Goal: Task Accomplishment & Management: Complete application form

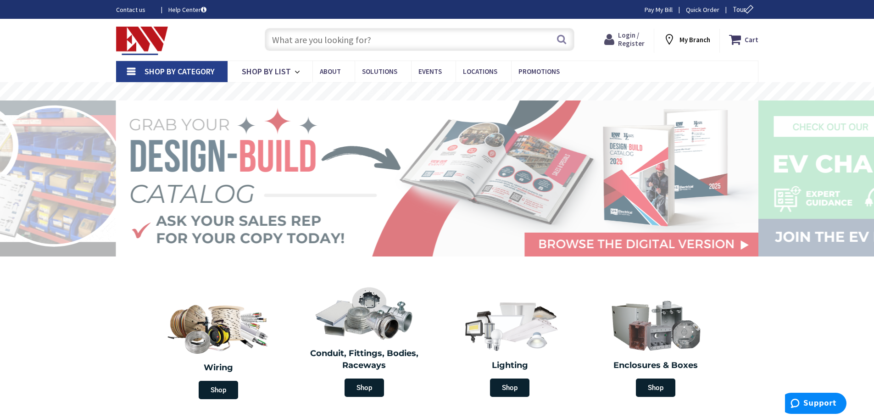
click at [635, 46] on span "Login / Register" at bounding box center [631, 39] width 27 height 17
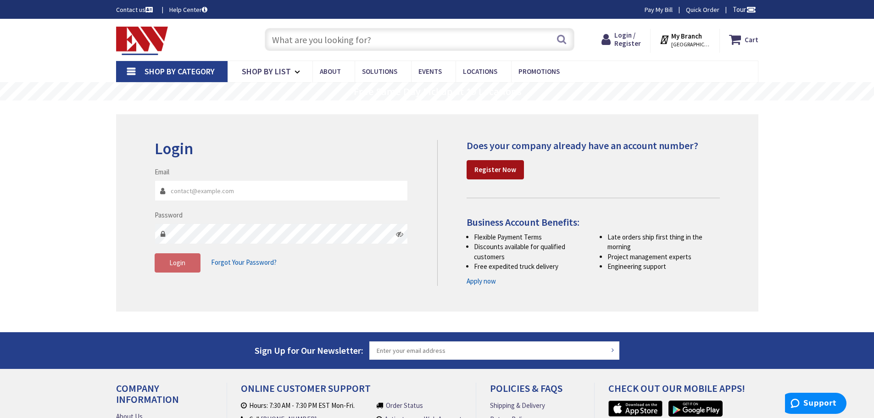
click at [509, 172] on strong "Register Now" at bounding box center [496, 169] width 42 height 9
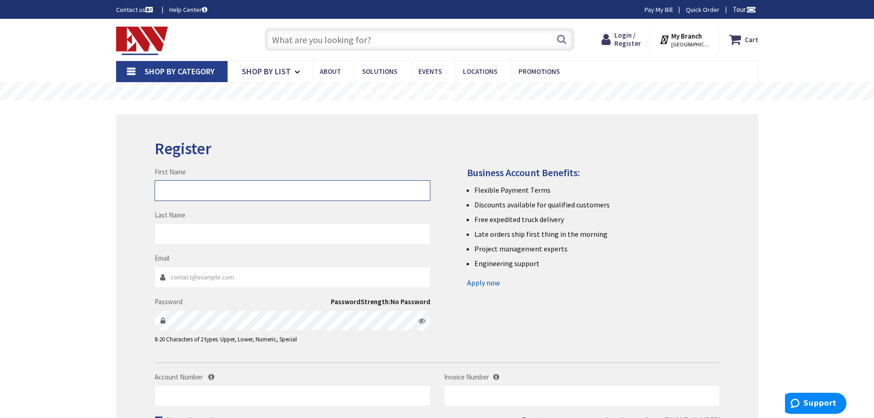
click at [226, 184] on input "First Name" at bounding box center [293, 190] width 276 height 21
type input "Donald"
type input "Potter"
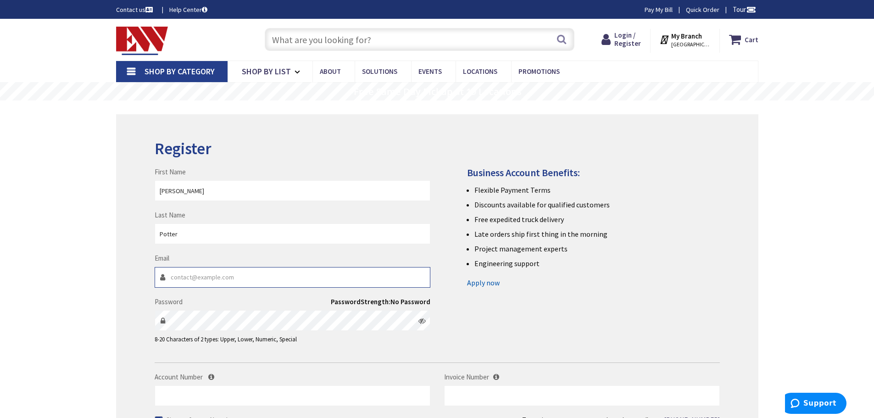
type input "dpotter@titanenergyne.com"
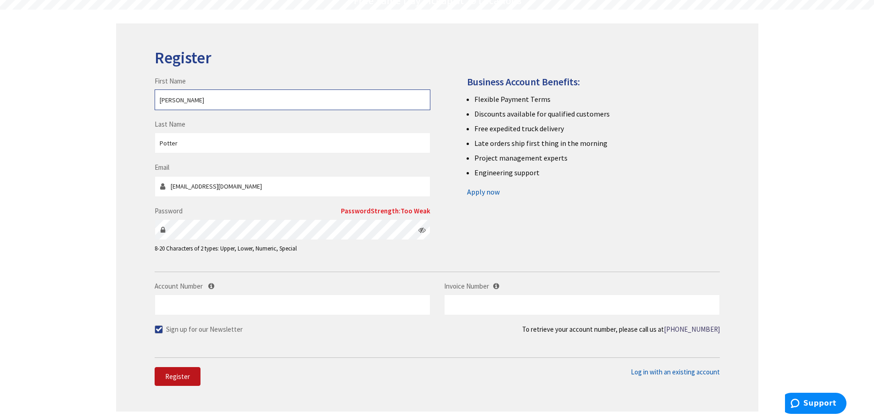
scroll to position [92, 0]
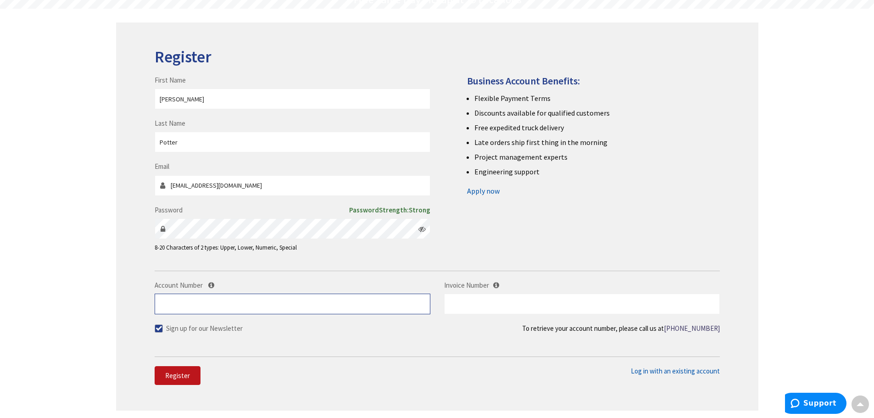
click at [322, 308] on input "Account Number" at bounding box center [293, 304] width 276 height 21
type input "391513"
click at [157, 329] on span at bounding box center [159, 328] width 8 height 8
click at [157, 329] on input "Sign up for our Newsletter" at bounding box center [160, 328] width 6 height 6
checkbox input "false"
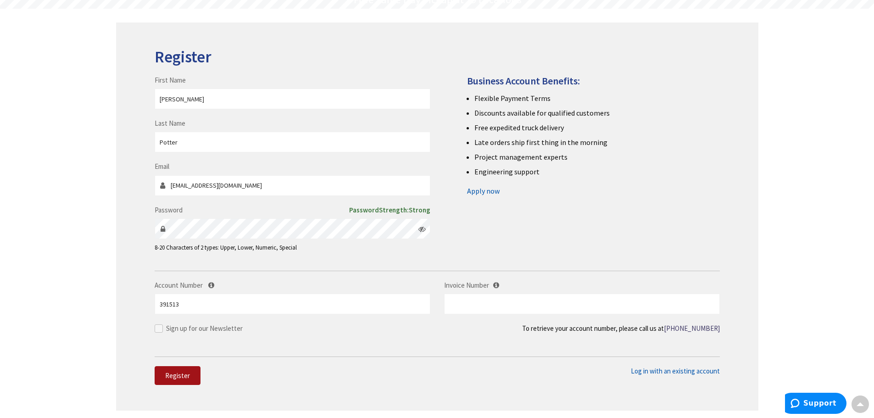
click at [183, 376] on span "Register" at bounding box center [177, 375] width 25 height 9
click at [593, 304] on input "text" at bounding box center [582, 304] width 276 height 21
type input "WG6252025"
click at [168, 372] on span "Register" at bounding box center [177, 375] width 25 height 9
